Goal: Task Accomplishment & Management: Complete application form

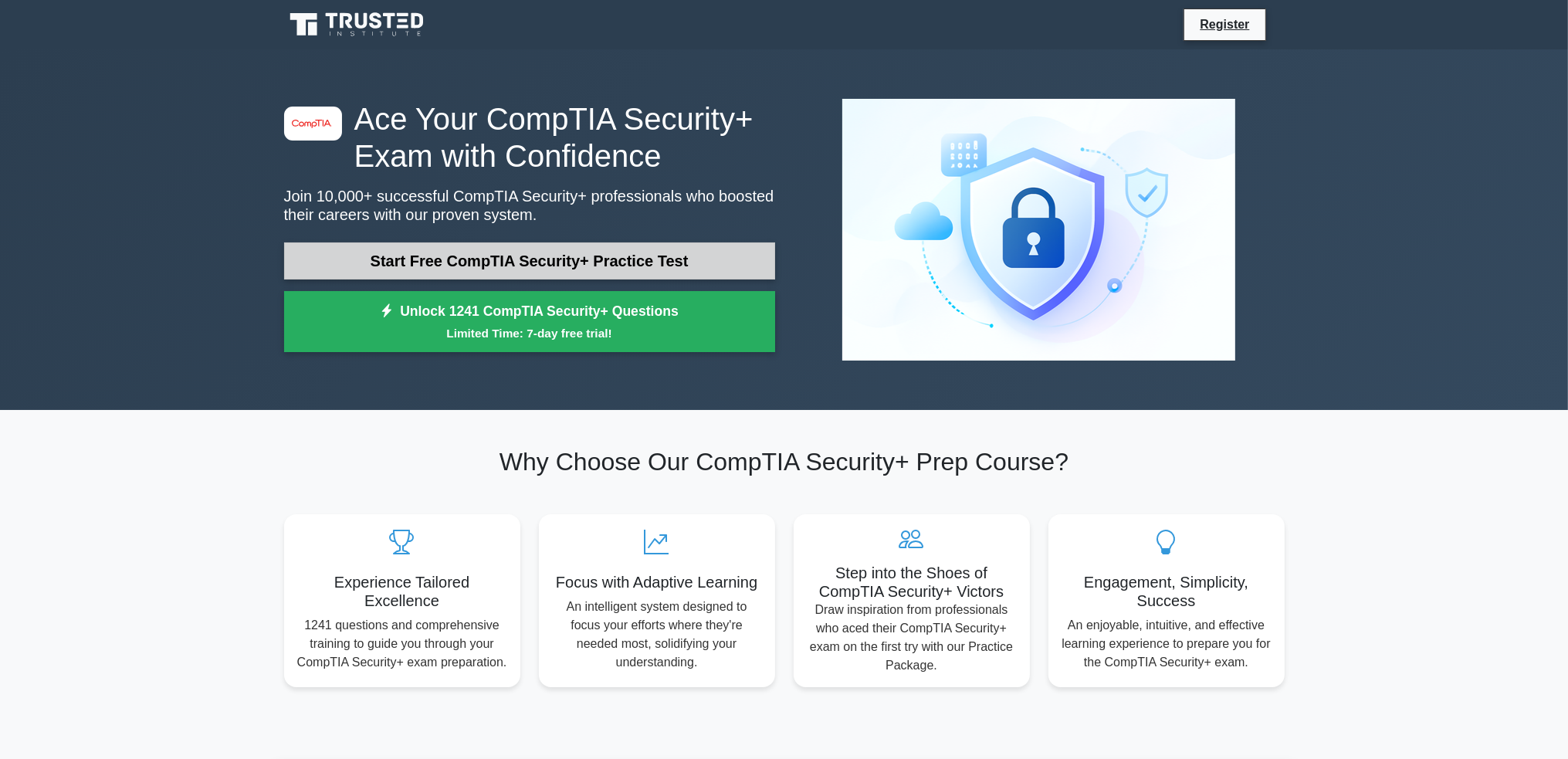
click at [612, 256] on link "Start Free CompTIA Security+ Practice Test" at bounding box center [530, 261] width 491 height 37
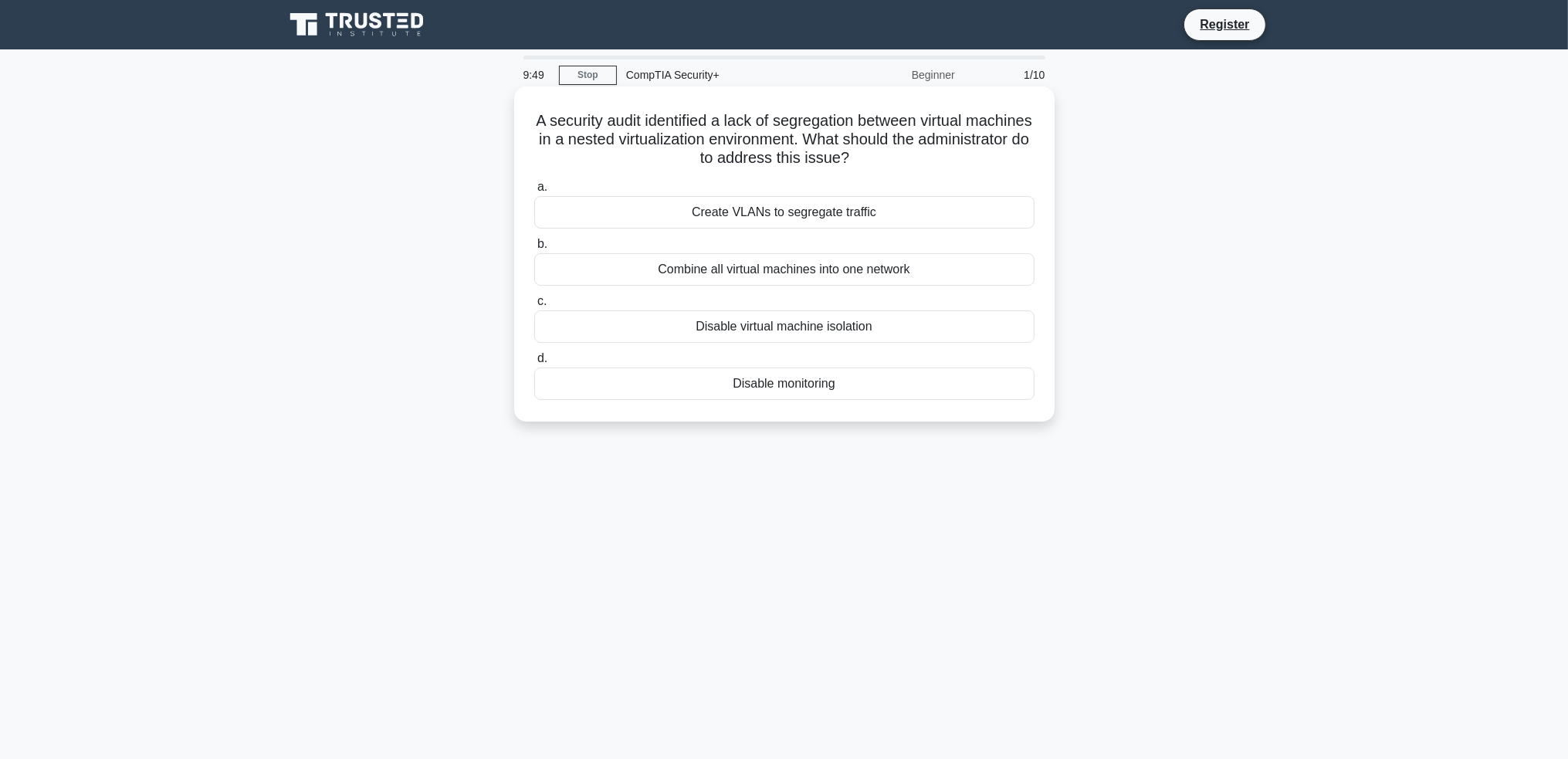
click at [667, 208] on div "Create VLANs to segregate traffic" at bounding box center [784, 212] width 501 height 32
click at [534, 192] on input "a. Create VLANs to segregate traffic" at bounding box center [534, 187] width 0 height 10
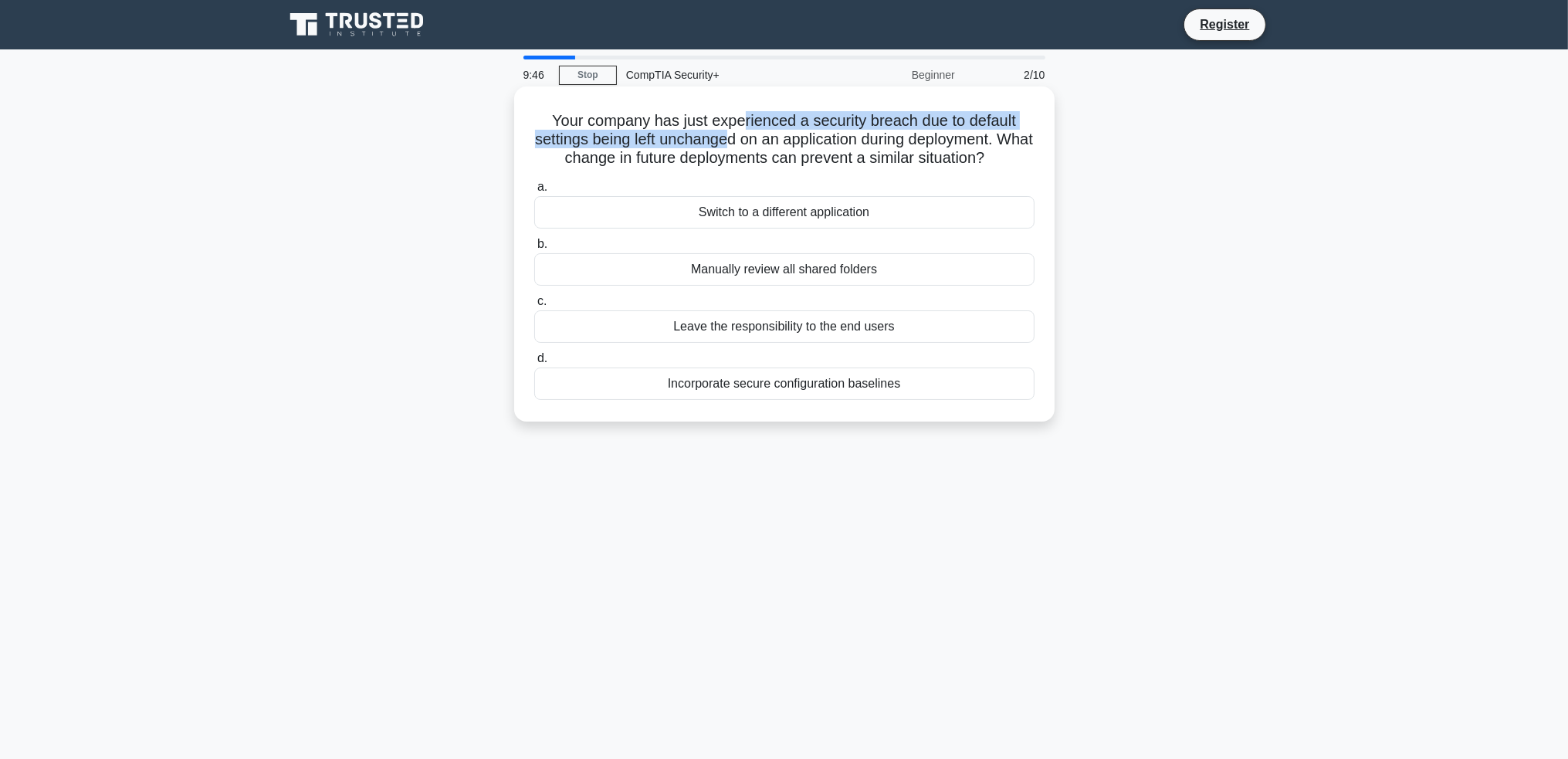
click at [749, 134] on h5 "Your company has just experienced a security breach due to default settings bei…" at bounding box center [785, 139] width 503 height 57
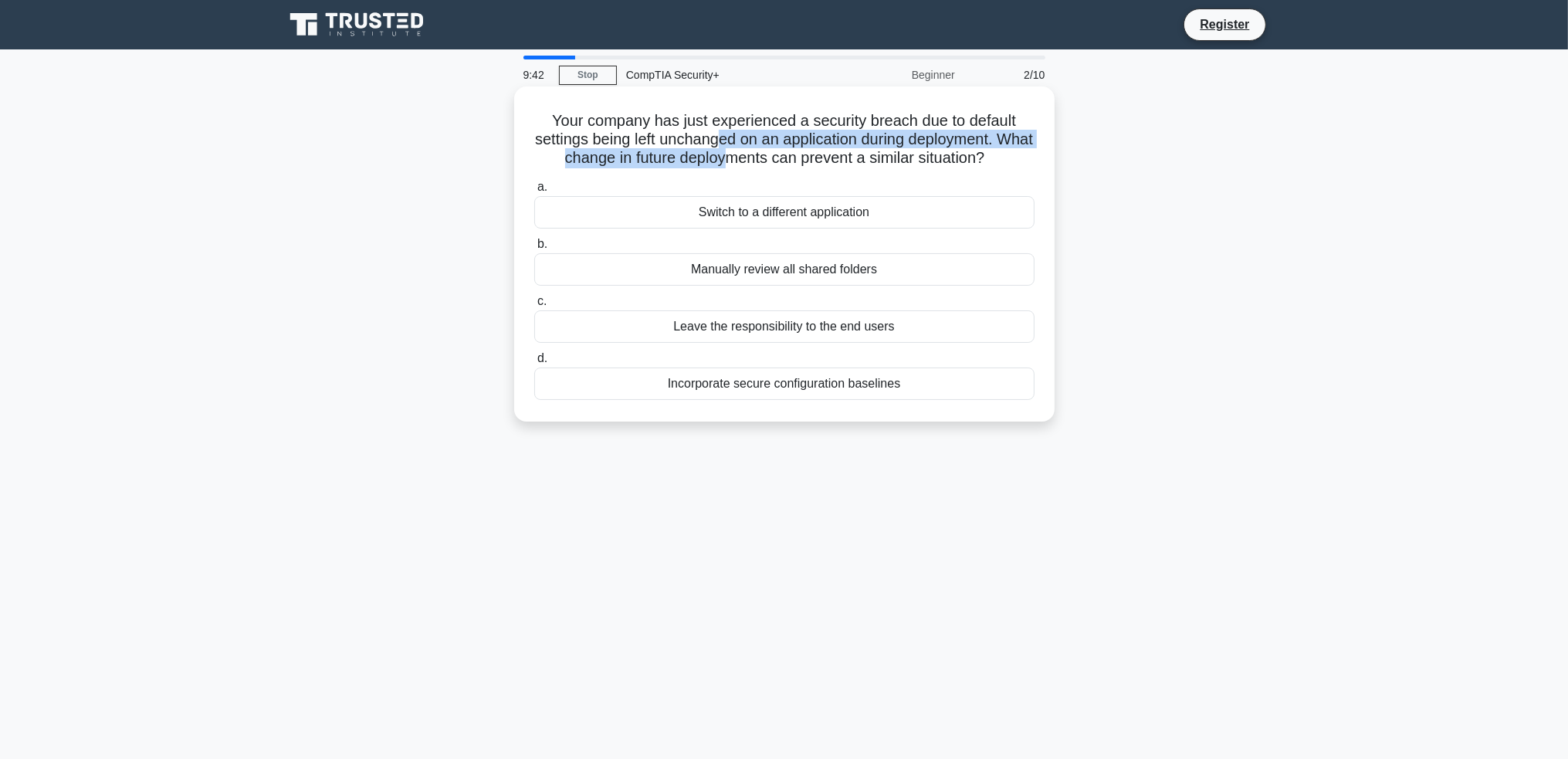
drag, startPoint x: 738, startPoint y: 142, endPoint x: 746, endPoint y: 154, distance: 14.4
click at [746, 154] on h5 "Your company has just experienced a security breach due to default settings bei…" at bounding box center [785, 139] width 503 height 57
drag, startPoint x: 695, startPoint y: 165, endPoint x: 733, endPoint y: 162, distance: 38.1
click at [733, 162] on h5 "Your company has just experienced a security breach due to default settings bei…" at bounding box center [785, 139] width 503 height 57
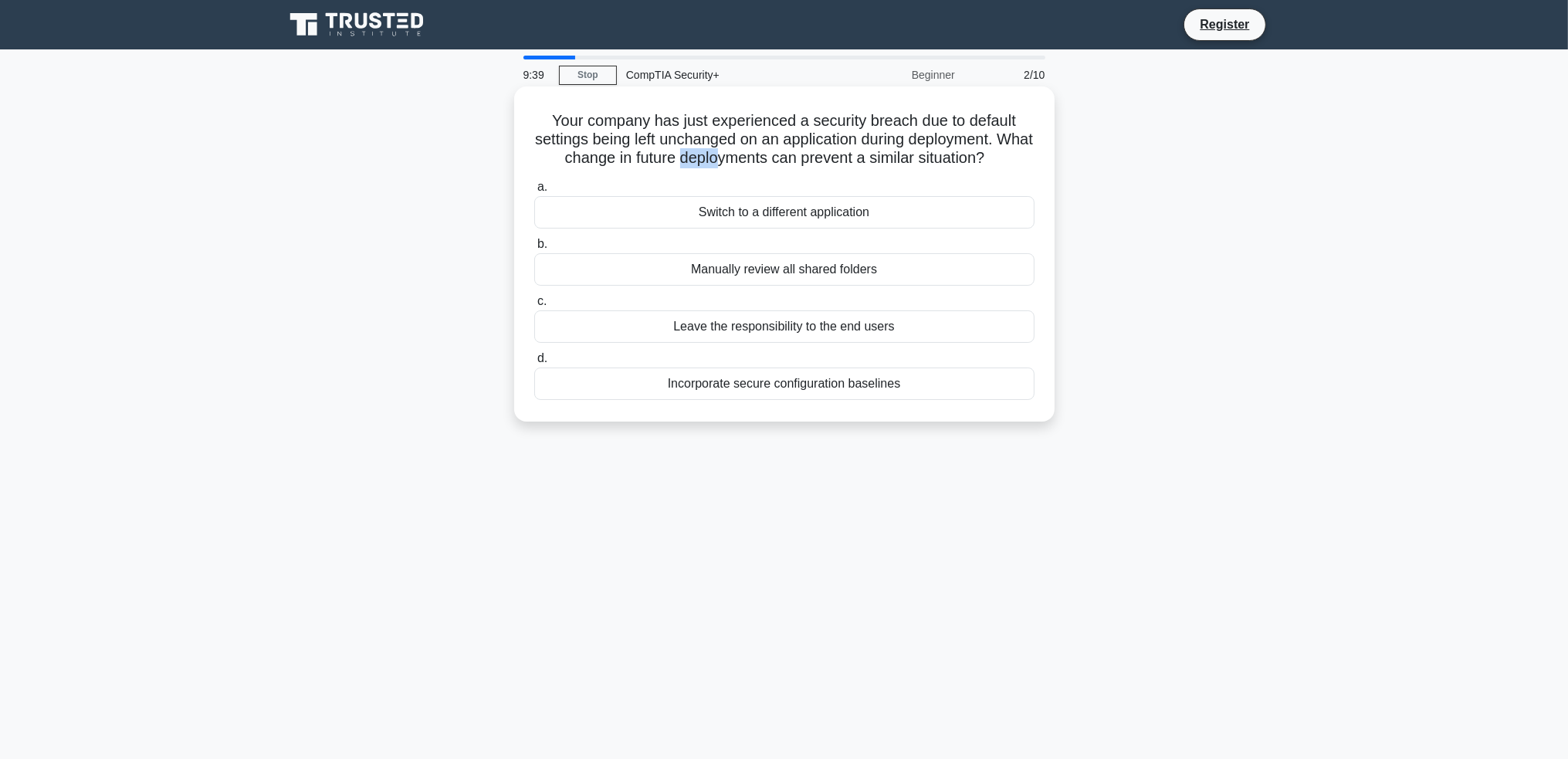
click at [733, 162] on h5 "Your company has just experienced a security breach due to default settings bei…" at bounding box center [785, 139] width 503 height 57
click at [731, 386] on div "Incorporate secure configuration baselines" at bounding box center [784, 384] width 501 height 32
click at [534, 364] on input "d. Incorporate secure configuration baselines" at bounding box center [534, 358] width 0 height 10
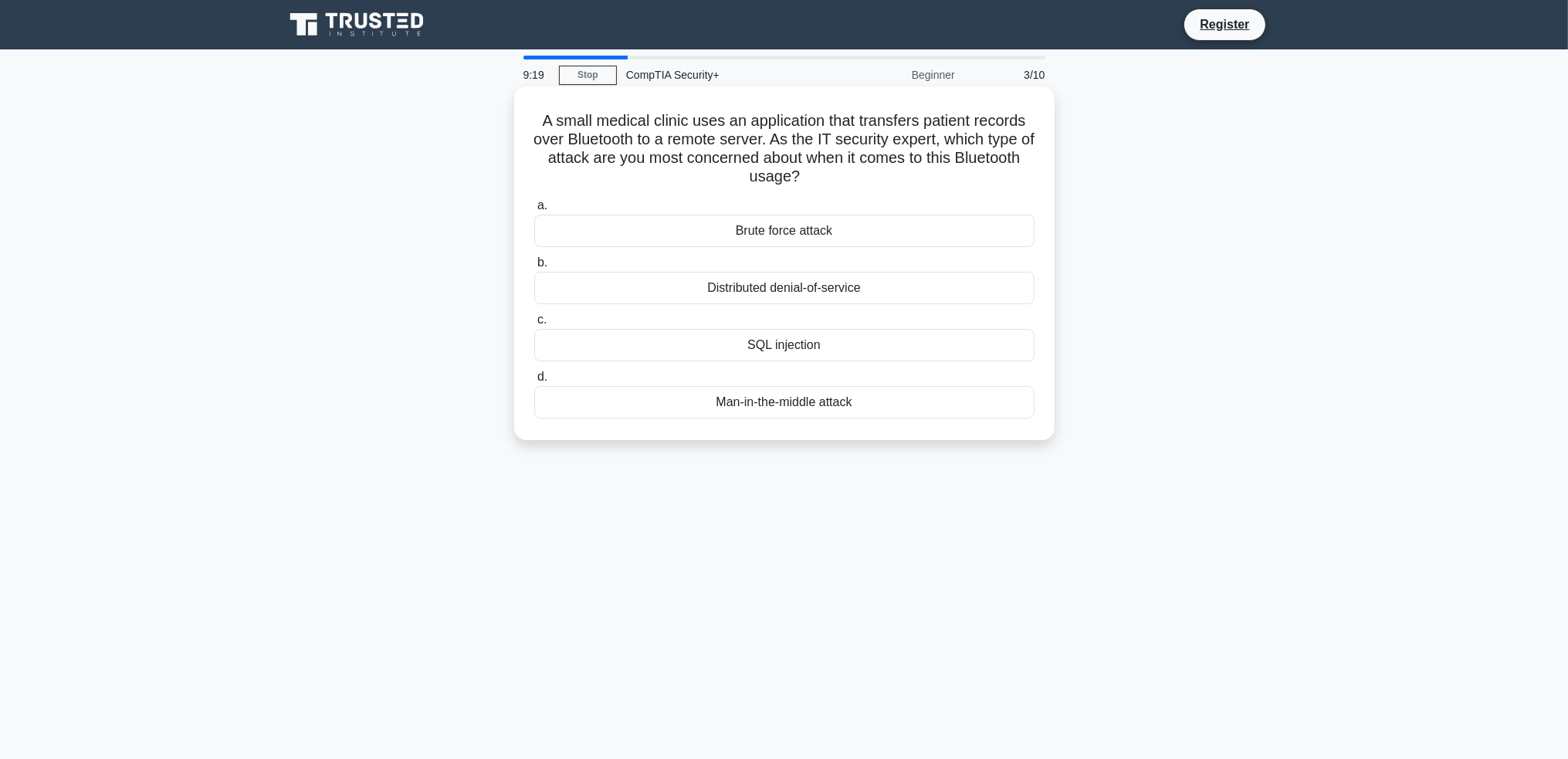
drag, startPoint x: 816, startPoint y: 160, endPoint x: 834, endPoint y: 180, distance: 26.9
click at [837, 181] on h5 "A small medical clinic uses an application that transfers patient records over …" at bounding box center [785, 149] width 503 height 76
click at [818, 178] on h5 "A small medical clinic uses an application that transfers patient records over …" at bounding box center [785, 149] width 503 height 76
drag, startPoint x: 590, startPoint y: 162, endPoint x: 839, endPoint y: 174, distance: 249.3
click at [839, 174] on h5 "A small medical clinic uses an application that transfers patient records over …" at bounding box center [785, 149] width 503 height 76
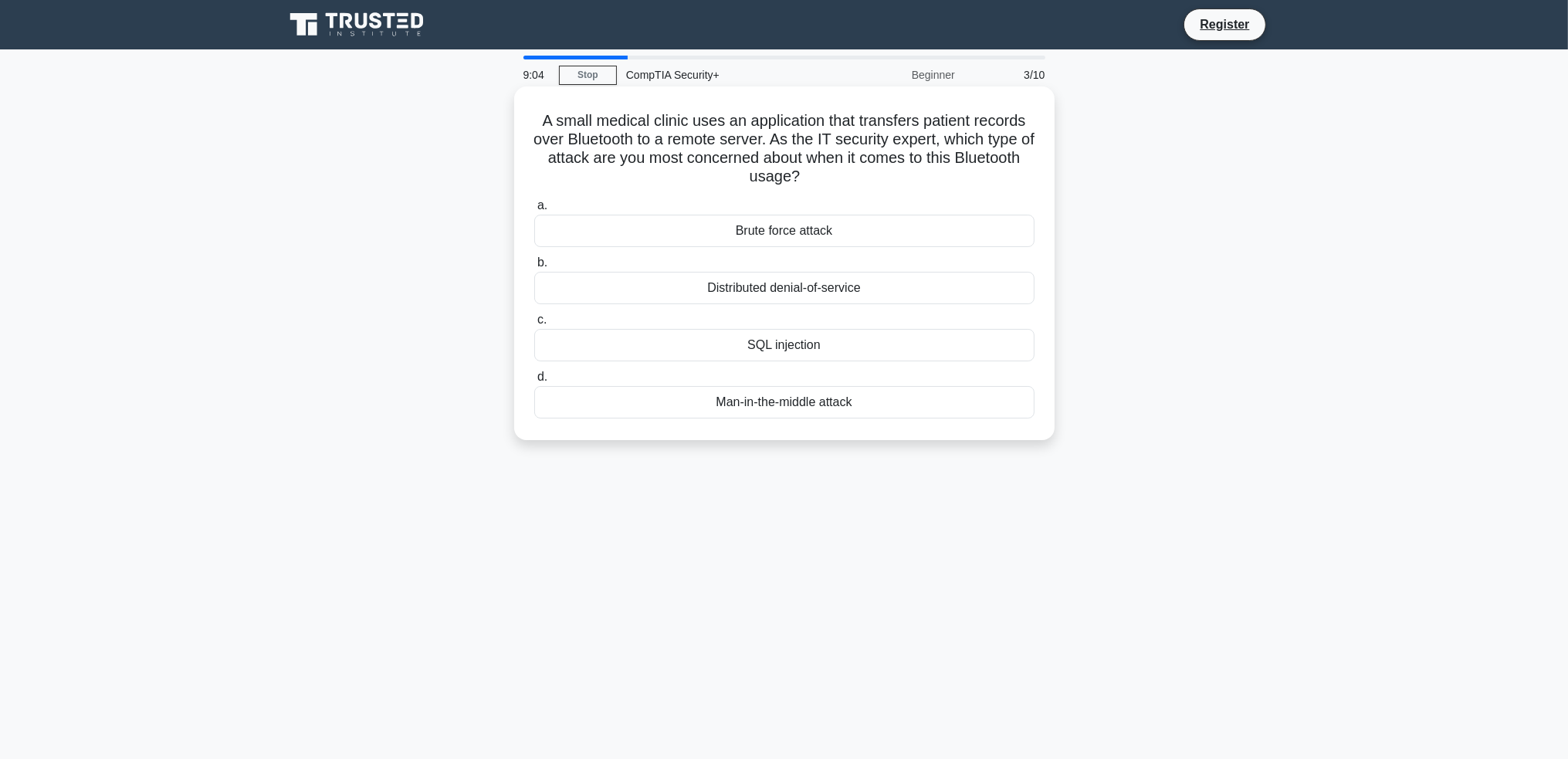
click at [855, 398] on div "Man-in-the-middle attack" at bounding box center [784, 403] width 501 height 32
click at [534, 383] on input "d. Man-in-the-middle attack" at bounding box center [534, 377] width 0 height 10
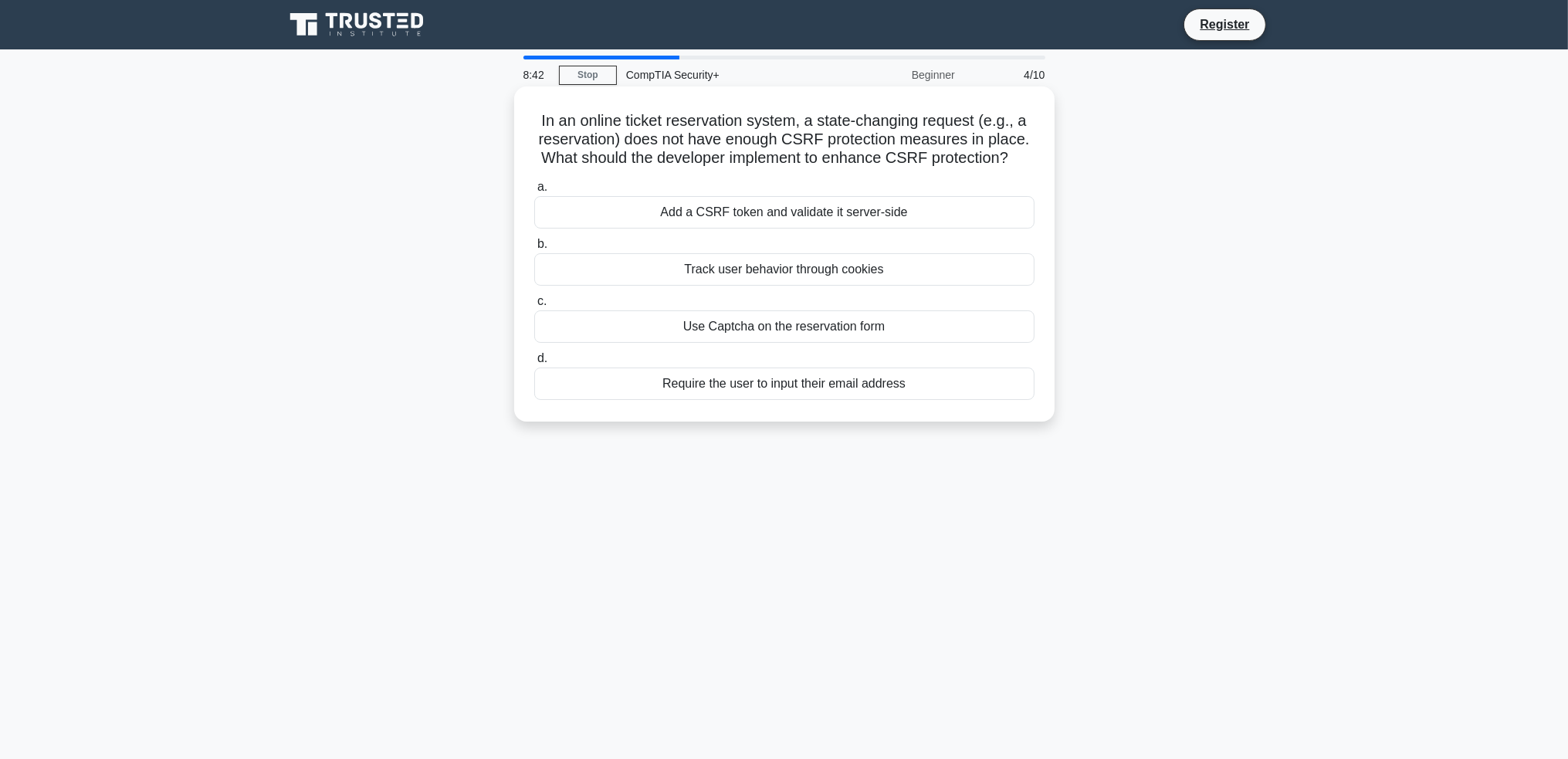
click at [820, 212] on div "Add a CSRF token and validate it server-side" at bounding box center [784, 212] width 501 height 32
click at [534, 192] on input "a. Add a CSRF token and validate it server-side" at bounding box center [534, 187] width 0 height 10
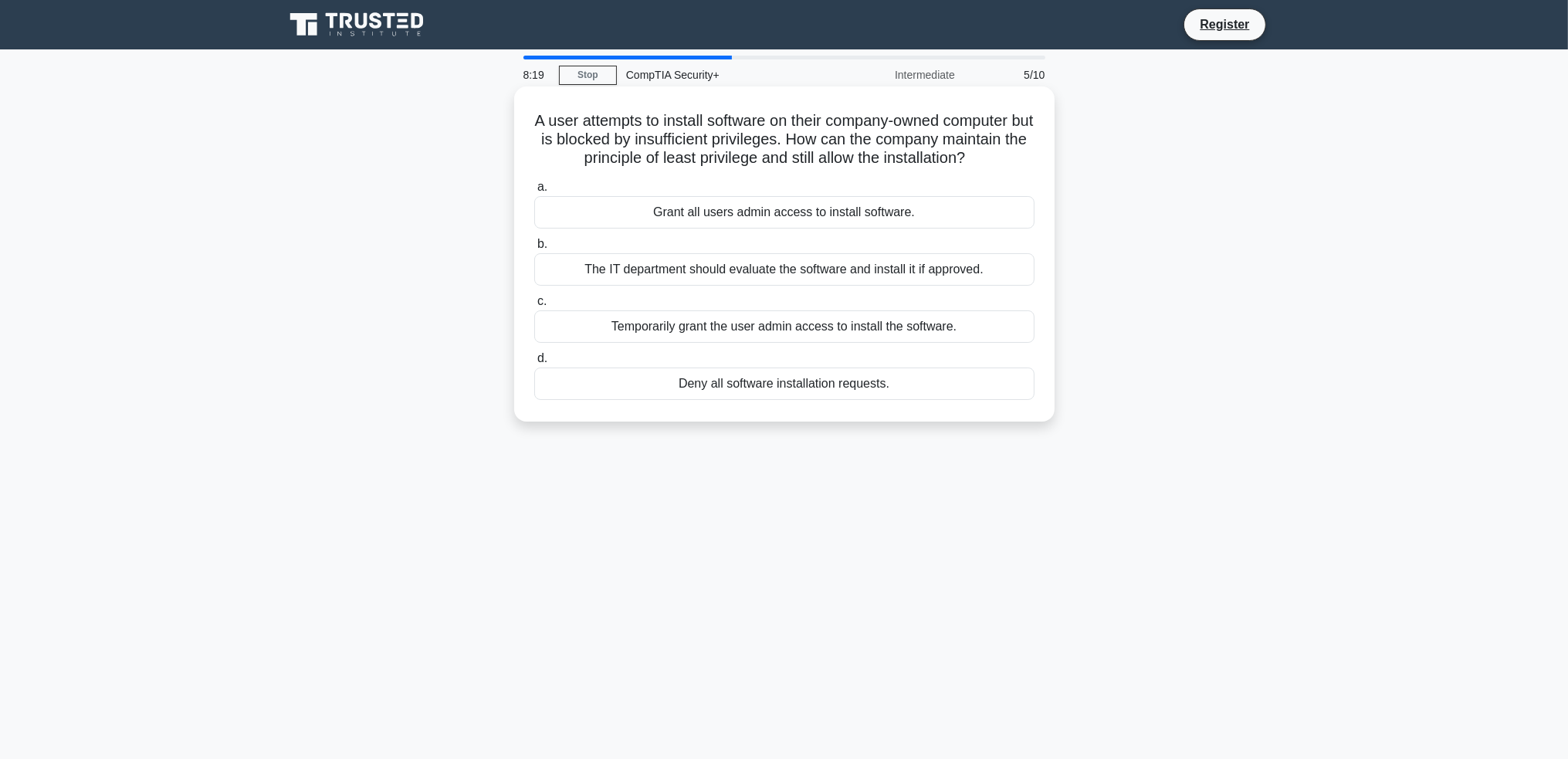
click at [709, 264] on div "The IT department should evaluate the software and install it if approved." at bounding box center [784, 270] width 501 height 32
click at [534, 249] on input "b. The IT department should evaluate the software and install it if approved." at bounding box center [534, 244] width 0 height 10
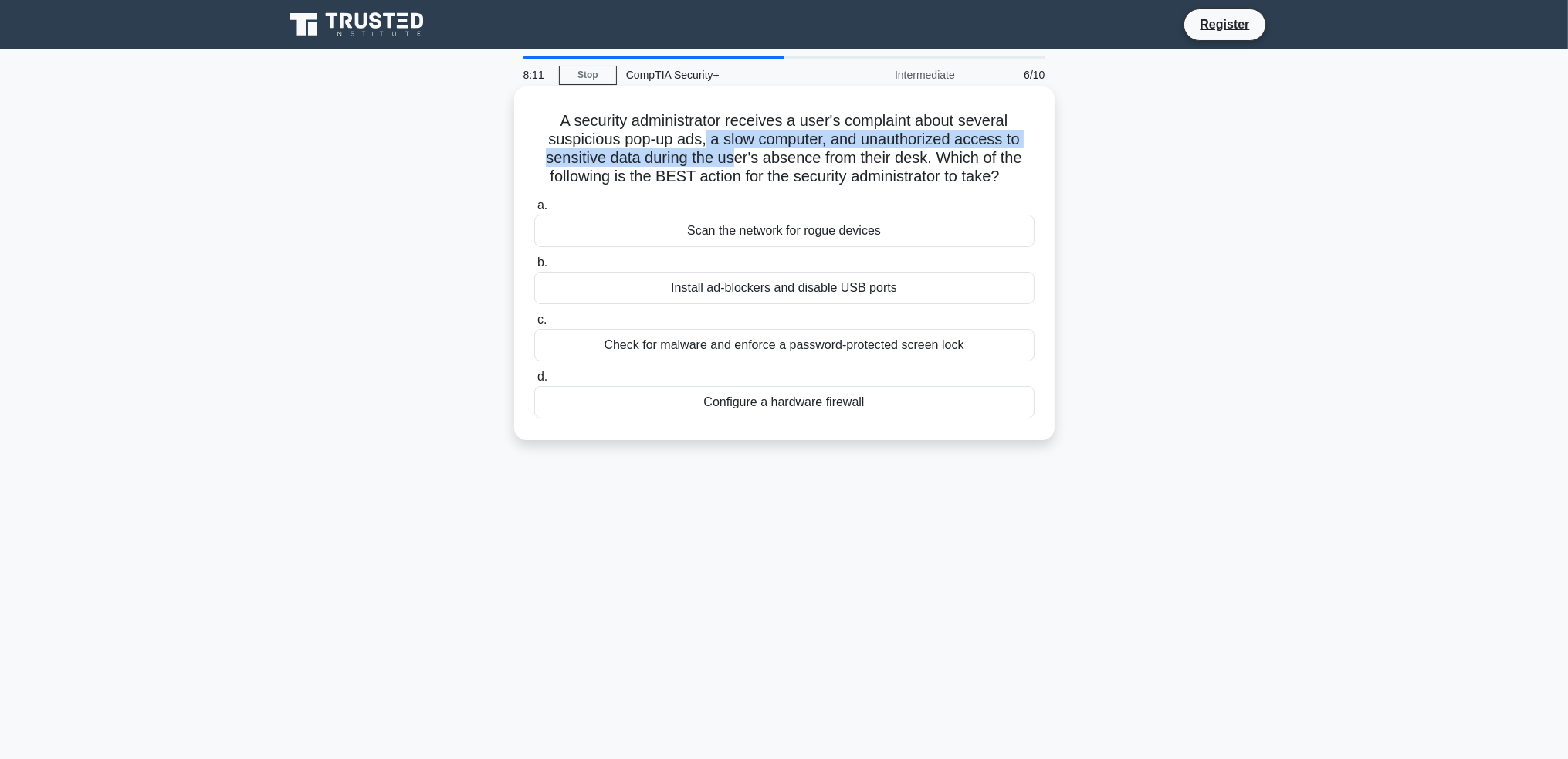
drag, startPoint x: 705, startPoint y: 134, endPoint x: 733, endPoint y: 151, distance: 32.8
click at [733, 151] on h5 "A security administrator receives a user's complaint about several suspicious p…" at bounding box center [785, 149] width 503 height 76
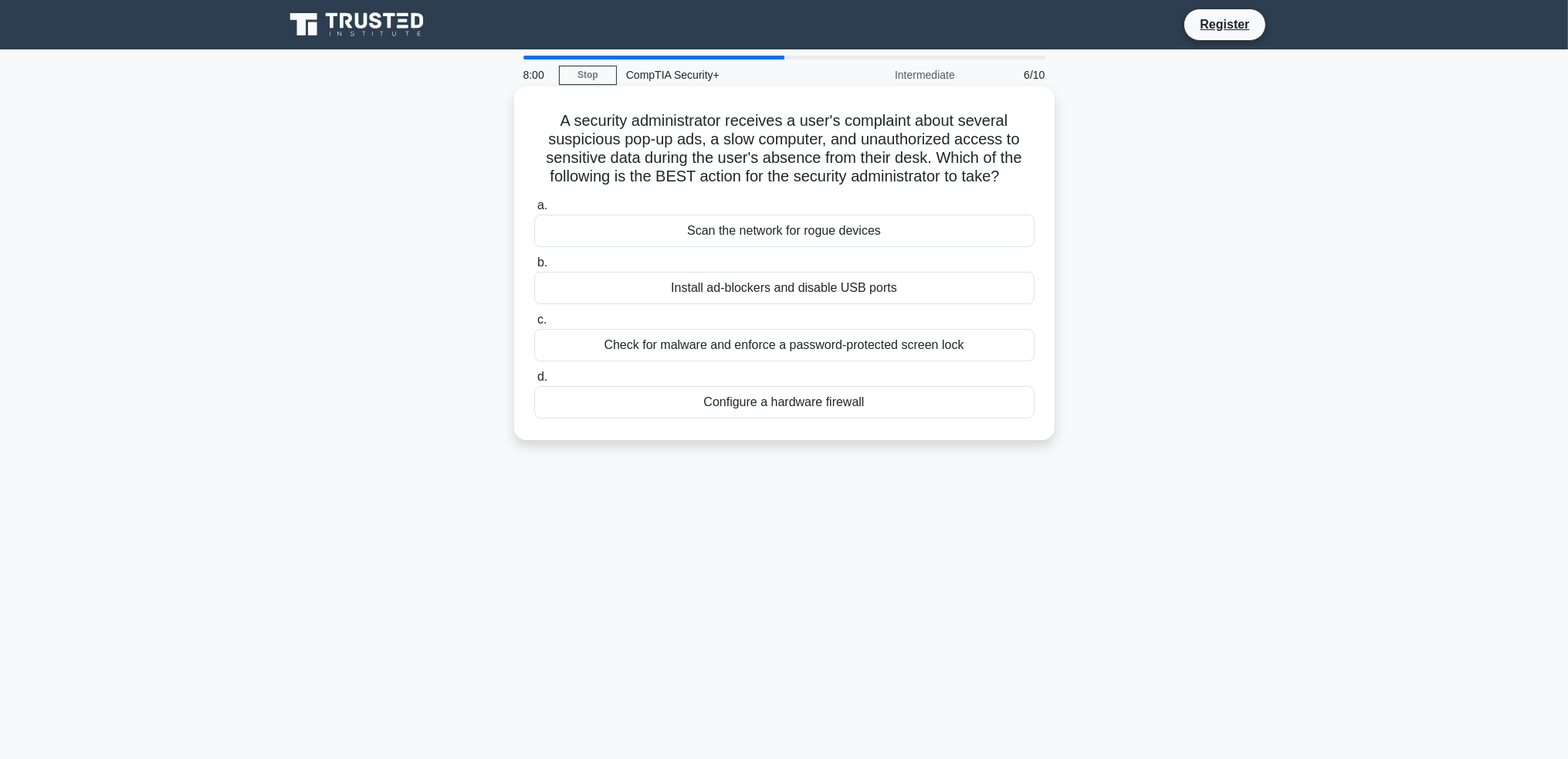
click at [739, 347] on div "Check for malware and enforce a password-protected screen lock" at bounding box center [784, 346] width 501 height 32
click at [534, 325] on input "c. Check for malware and enforce a password-protected screen lock" at bounding box center [534, 319] width 0 height 10
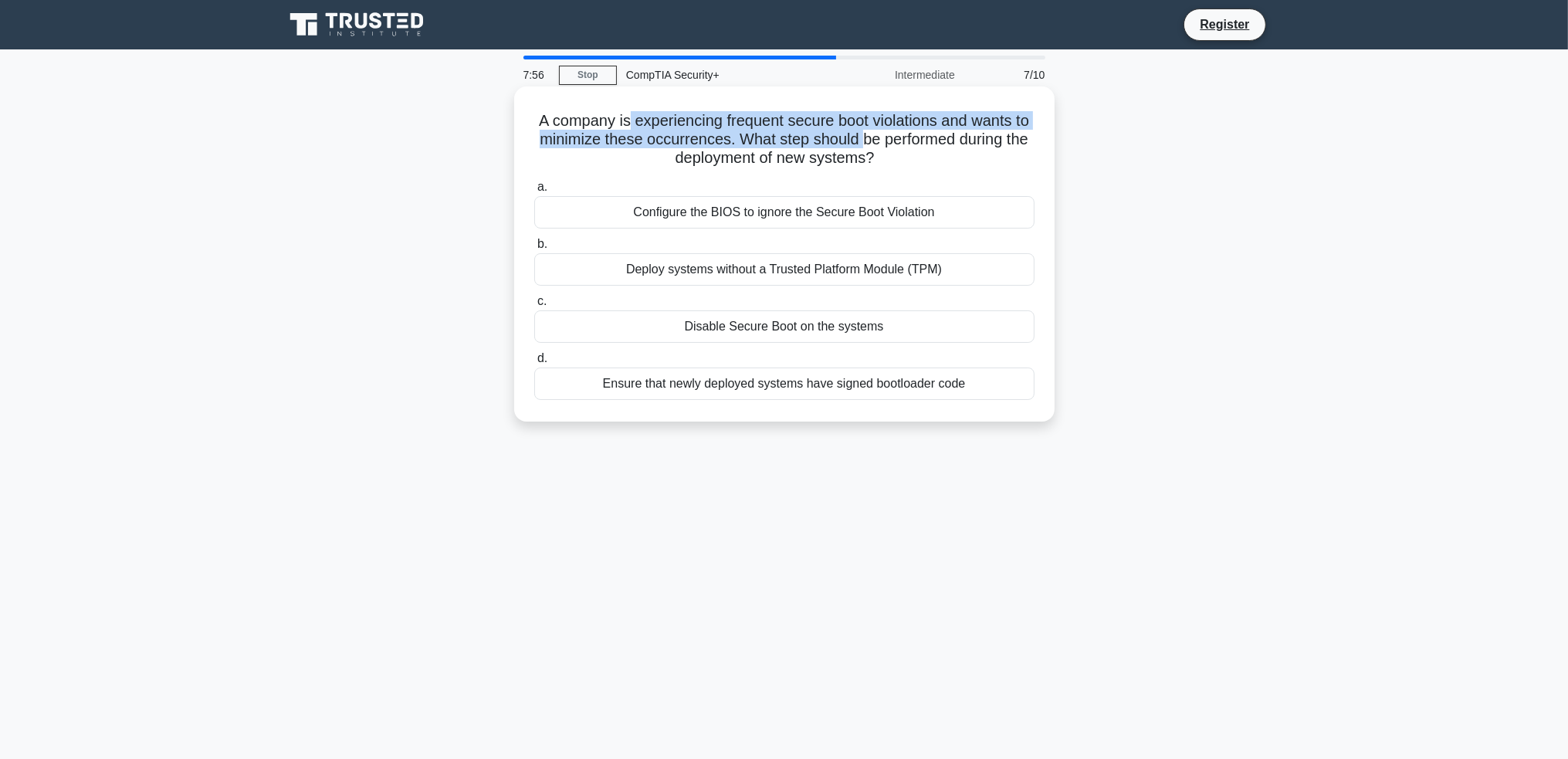
drag, startPoint x: 634, startPoint y: 126, endPoint x: 884, endPoint y: 140, distance: 250.4
click at [884, 140] on h5 "A company is experiencing frequent secure boot violations and wants to minimize…" at bounding box center [785, 139] width 503 height 57
click at [800, 149] on h5 "A company is experiencing frequent secure boot violations and wants to minimize…" at bounding box center [785, 139] width 503 height 57
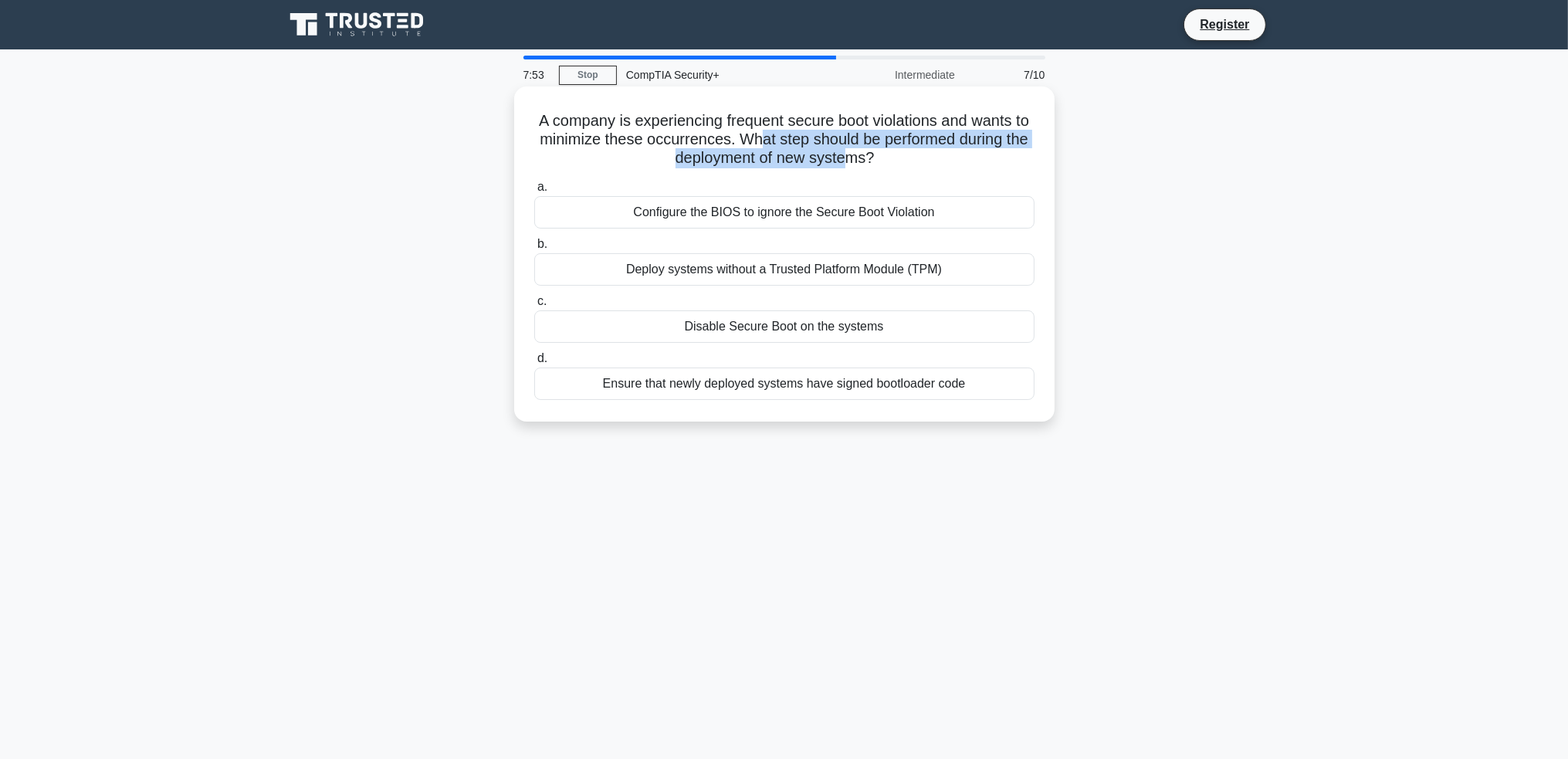
drag, startPoint x: 779, startPoint y: 136, endPoint x: 864, endPoint y: 164, distance: 89.5
click at [864, 164] on h5 "A company is experiencing frequent secure boot violations and wants to minimize…" at bounding box center [785, 139] width 503 height 57
click at [860, 160] on h5 "A company is experiencing frequent secure boot violations and wants to minimize…" at bounding box center [785, 139] width 503 height 57
click at [808, 320] on div "Disable Secure Boot on the systems" at bounding box center [784, 327] width 501 height 32
click at [534, 307] on input "c. Disable Secure Boot on the systems" at bounding box center [534, 301] width 0 height 10
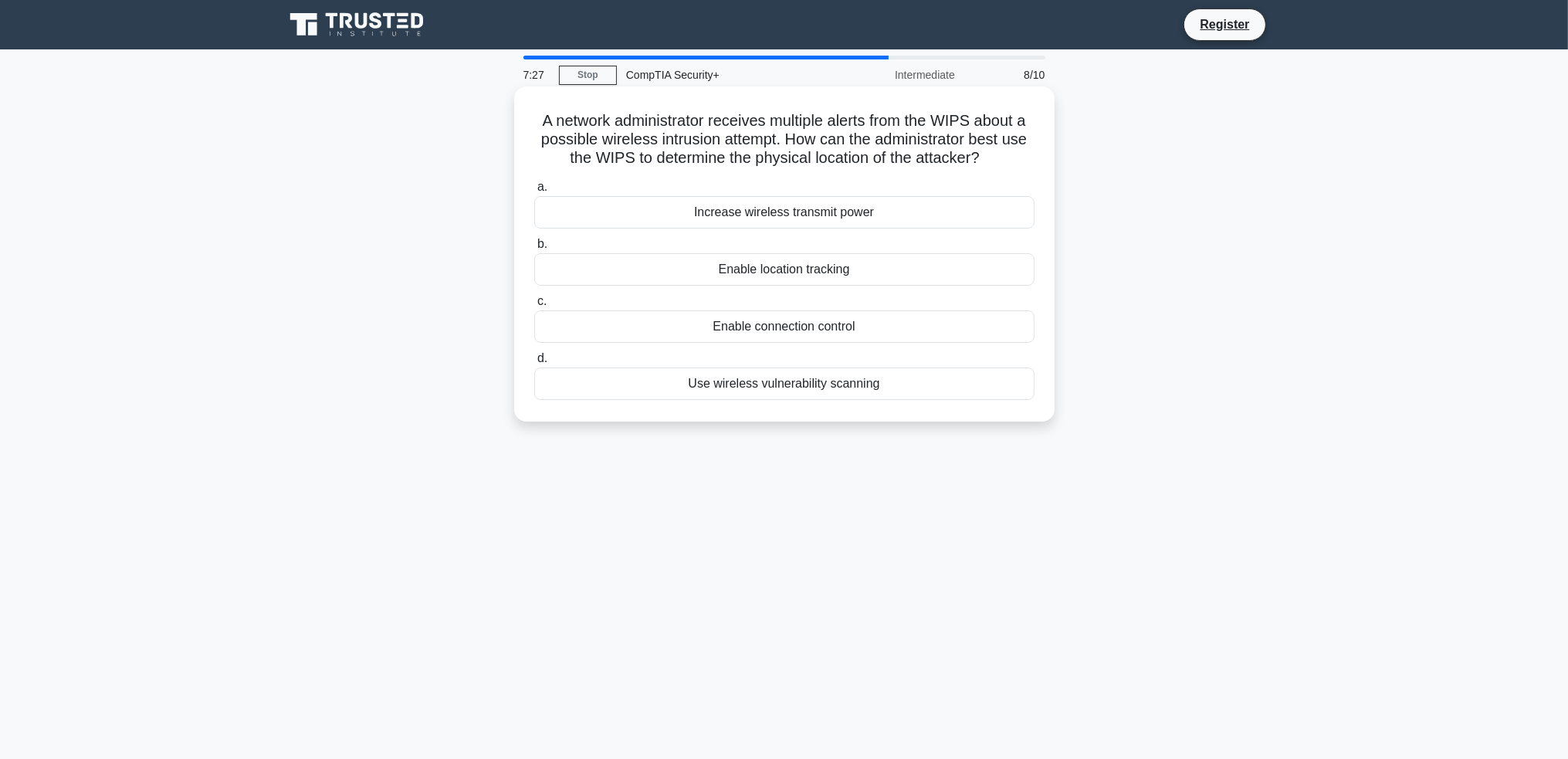
click at [708, 271] on div "Enable location tracking" at bounding box center [784, 270] width 501 height 32
click at [534, 249] on input "b. Enable location tracking" at bounding box center [534, 244] width 0 height 10
click at [747, 382] on div "WPA3-Enterprise" at bounding box center [784, 384] width 501 height 32
click at [534, 364] on input "d. WPA3-Enterprise" at bounding box center [534, 358] width 0 height 10
click at [752, 325] on div "Faux friendship" at bounding box center [784, 327] width 501 height 32
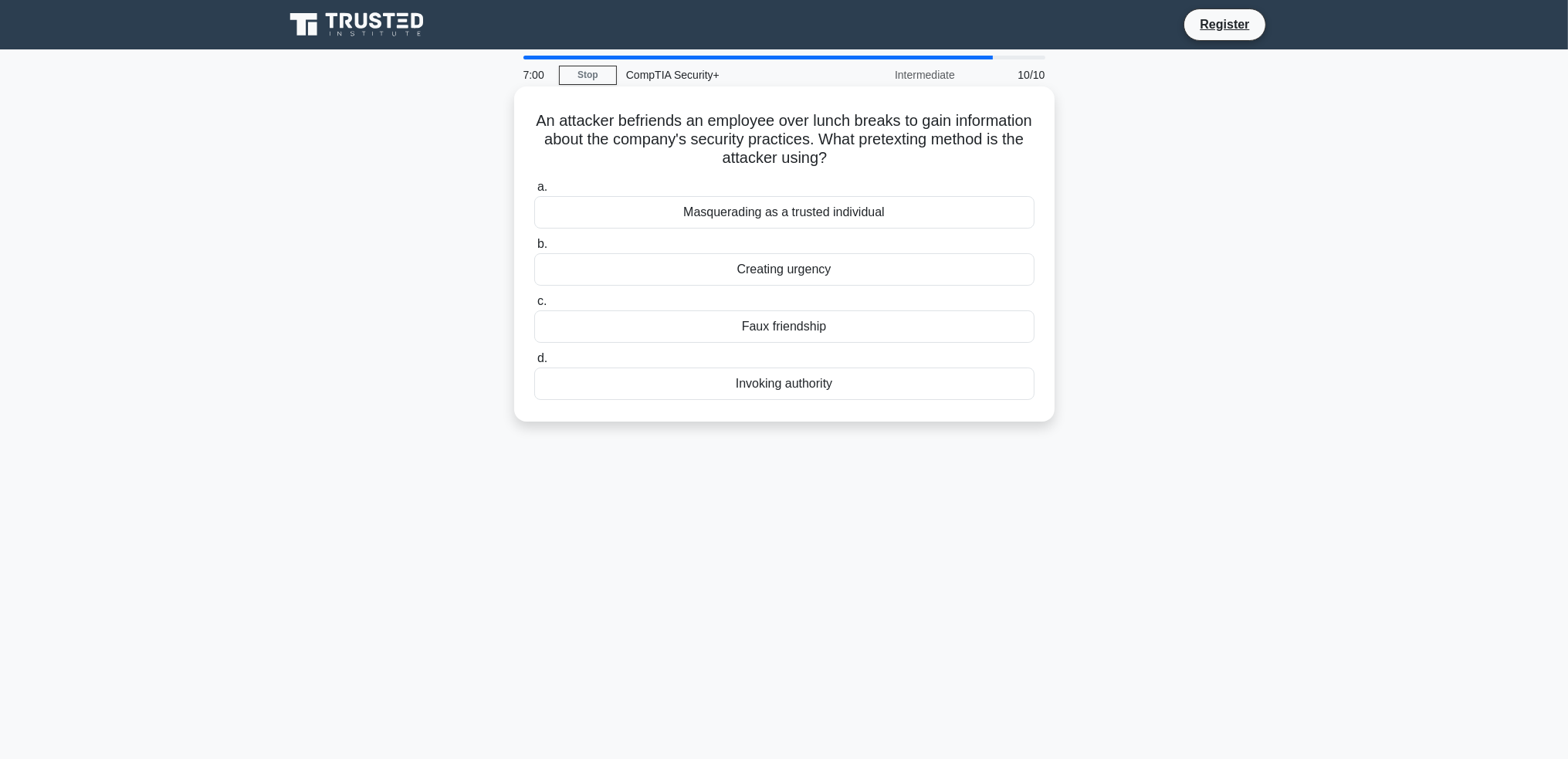
click at [534, 307] on input "c. Faux friendship" at bounding box center [534, 301] width 0 height 10
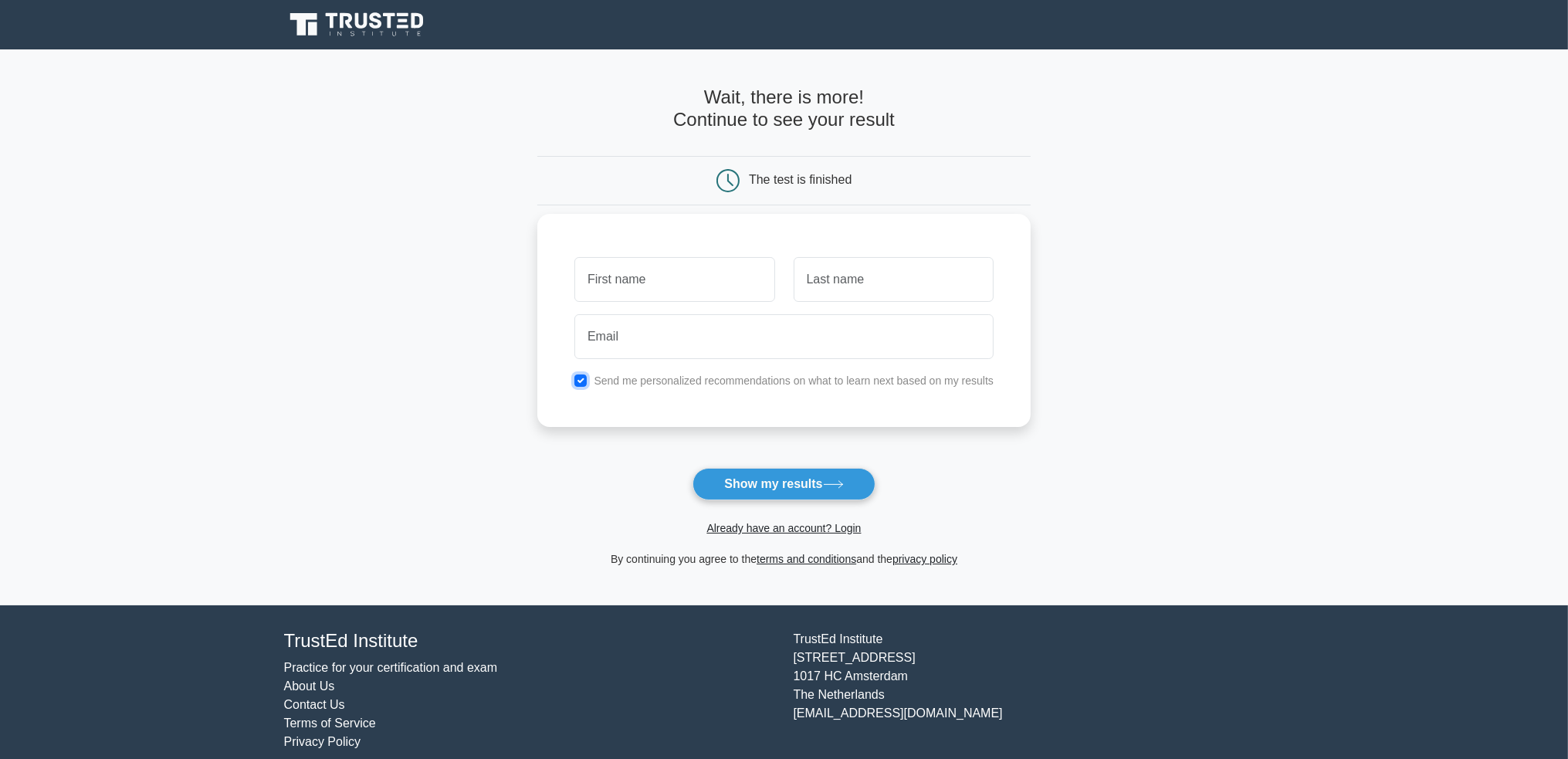
click at [581, 378] on input "checkbox" at bounding box center [581, 381] width 13 height 13
checkbox input "false"
click at [631, 292] on input "text" at bounding box center [675, 280] width 200 height 45
type input "bob"
type input "jones"
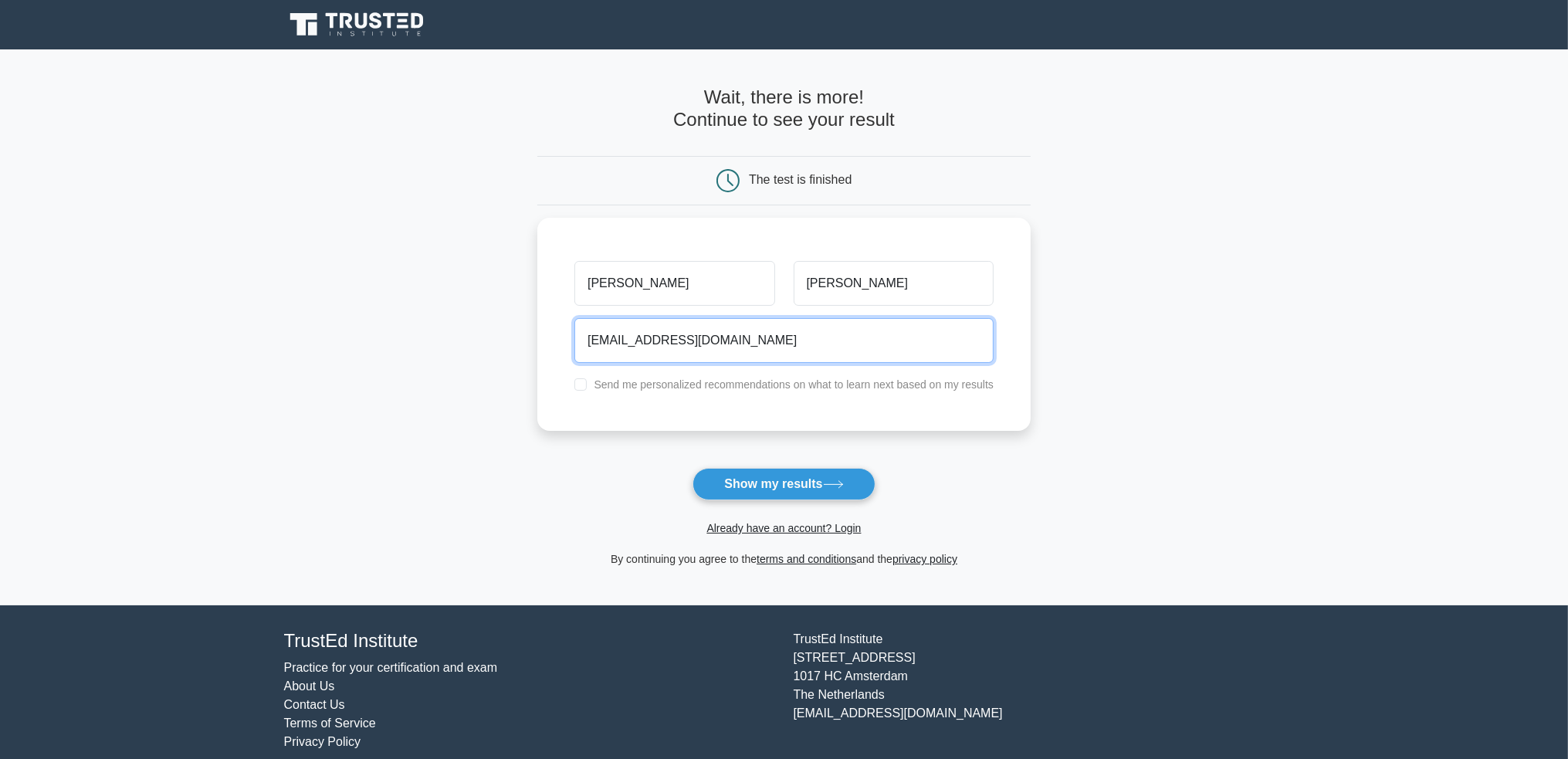
type input "bobbyjones123@gmail.com"
click at [693, 468] on button "Show my results" at bounding box center [784, 485] width 182 height 32
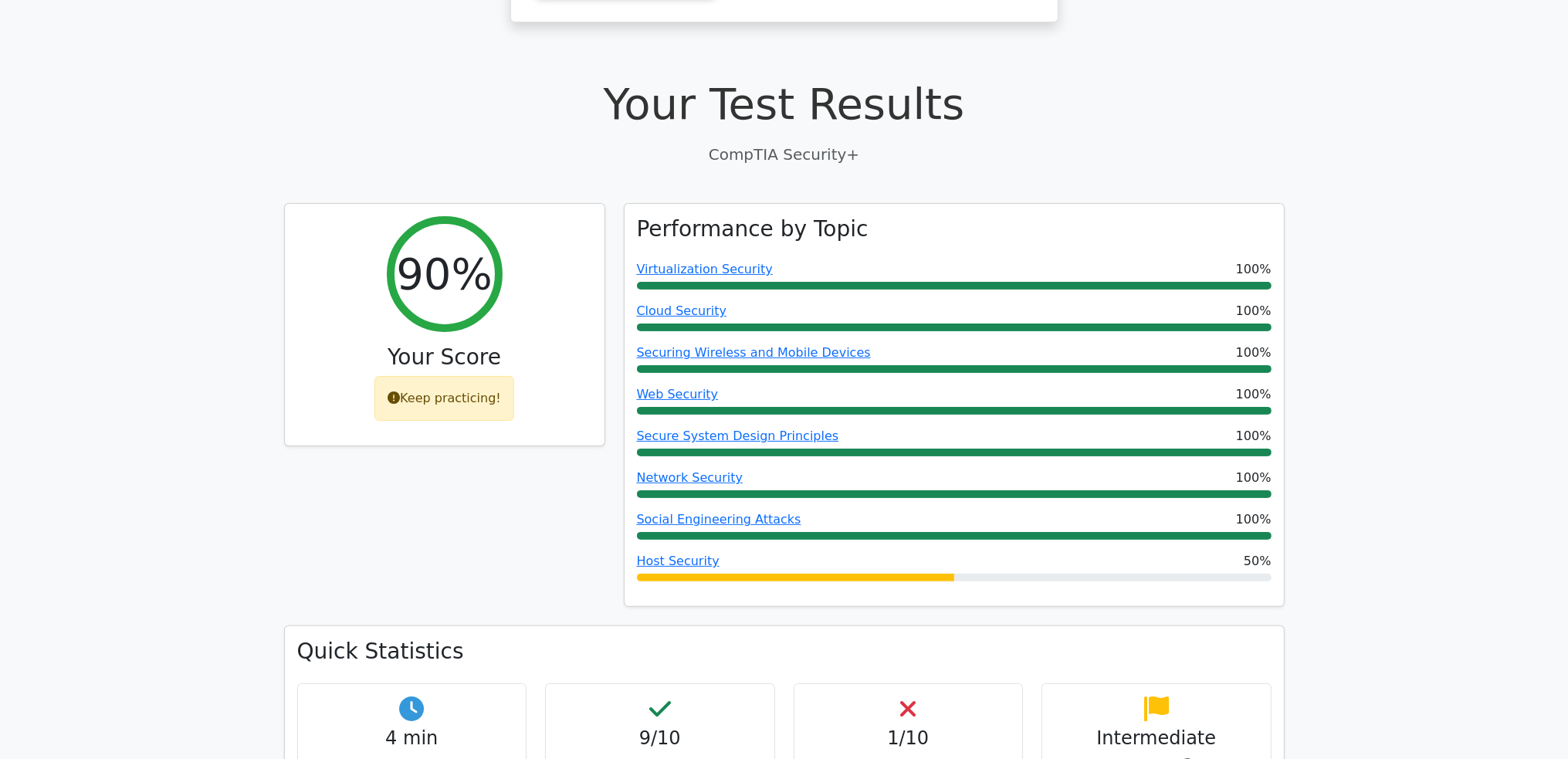
scroll to position [386, 0]
